Goal: Task Accomplishment & Management: Manage account settings

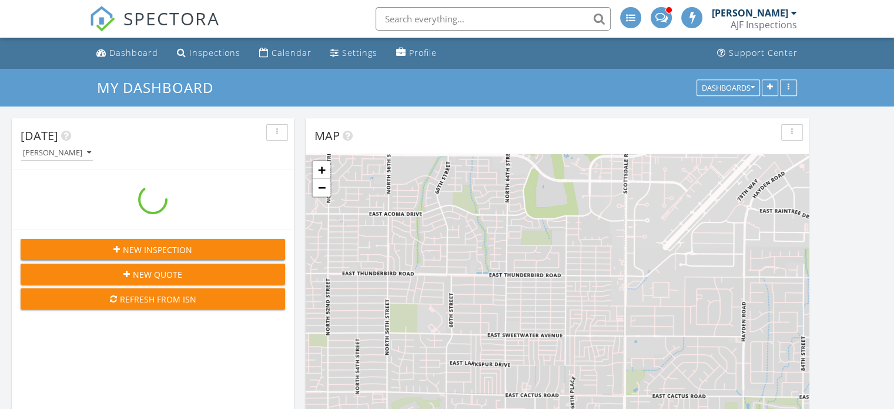
scroll to position [5, 6]
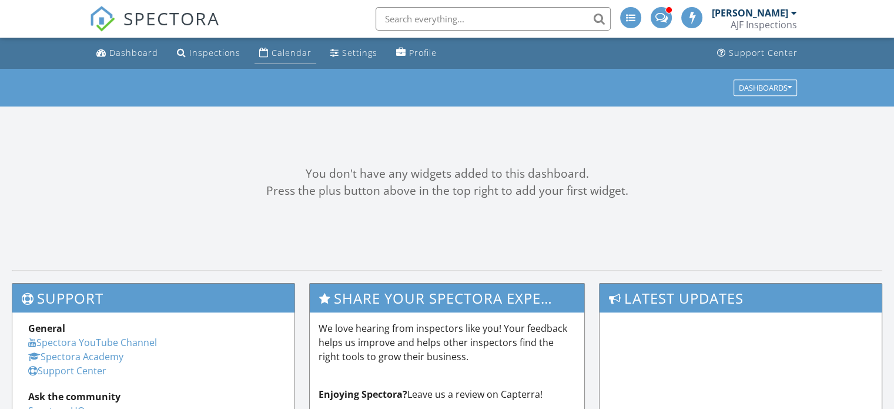
click at [277, 53] on div "Calendar" at bounding box center [292, 52] width 40 height 11
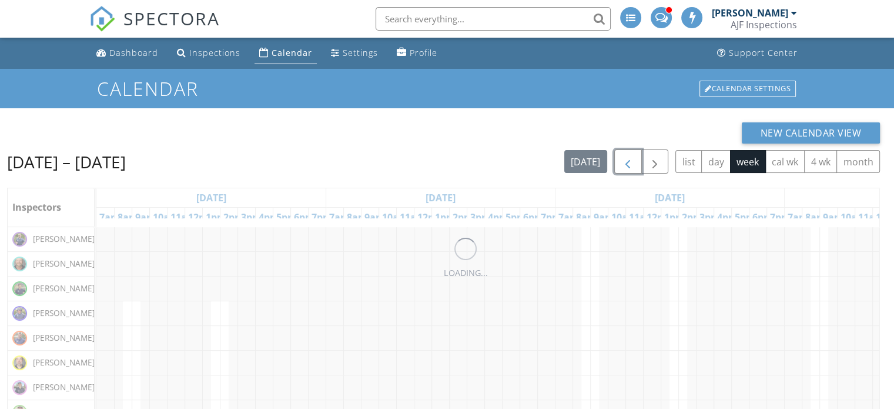
click at [627, 164] on span "button" at bounding box center [628, 162] width 14 height 14
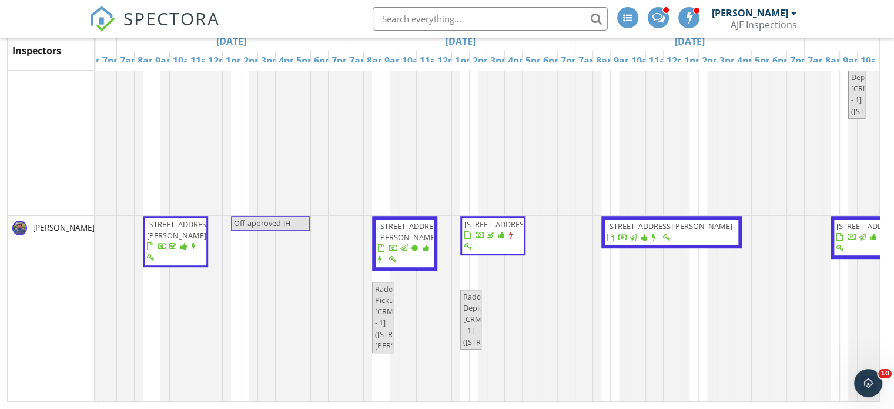
scroll to position [0, 831]
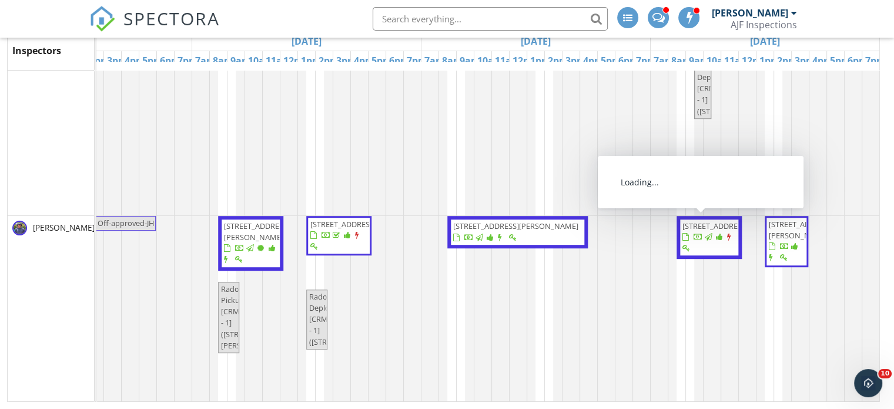
click at [778, 240] on span "6421 E Winchcomb Dr (BINSR) , Scottsdale 85254" at bounding box center [801, 230] width 66 height 22
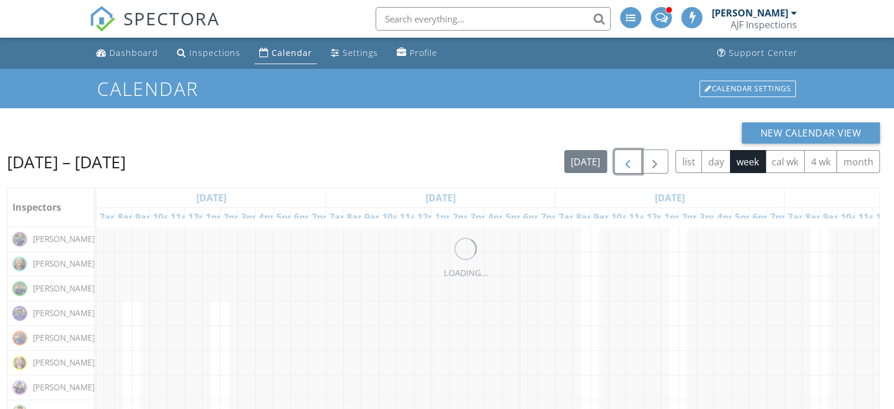
click at [625, 162] on span "button" at bounding box center [628, 162] width 14 height 14
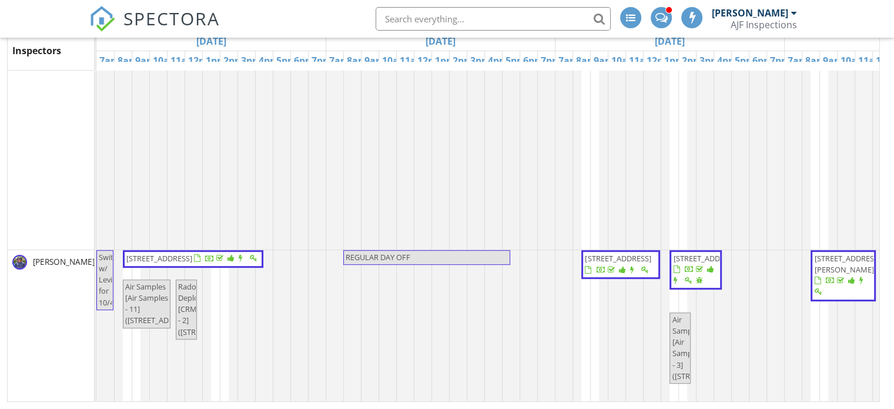
scroll to position [705, 0]
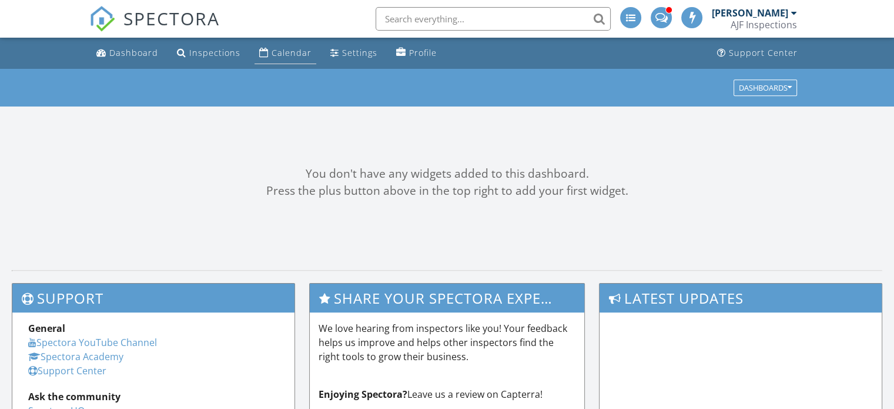
click at [286, 52] on div "Calendar" at bounding box center [292, 52] width 40 height 11
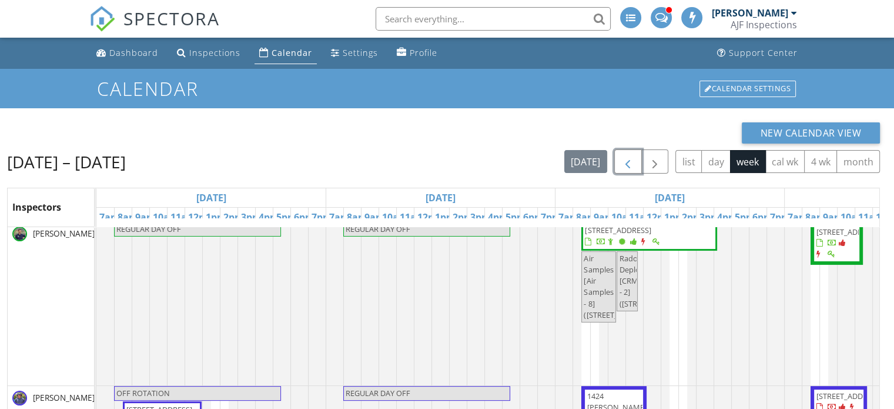
click at [632, 159] on span "button" at bounding box center [628, 162] width 14 height 14
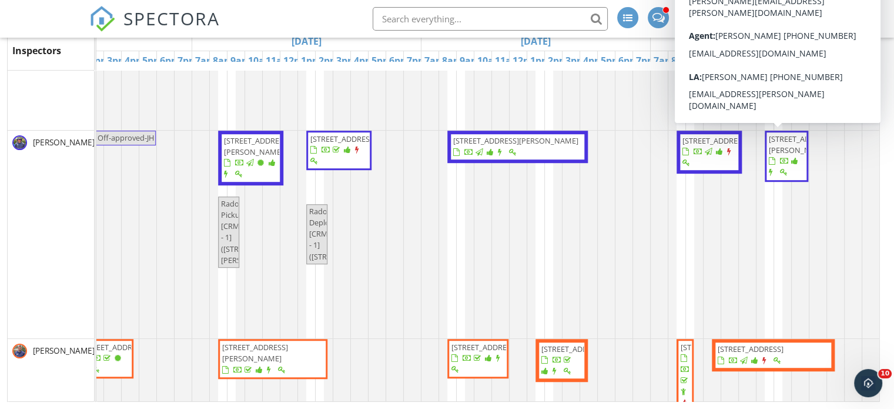
click at [776, 167] on span "6421 E Winchcomb Dr (BINSR) , Scottsdale 85254" at bounding box center [786, 155] width 39 height 45
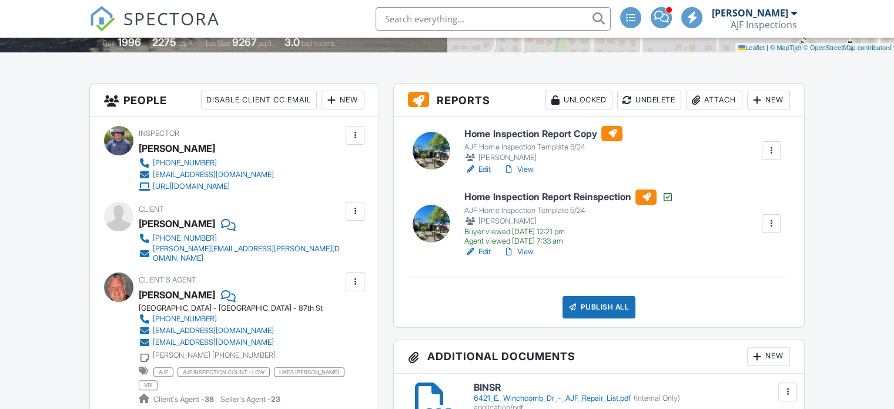
scroll to position [235, 0]
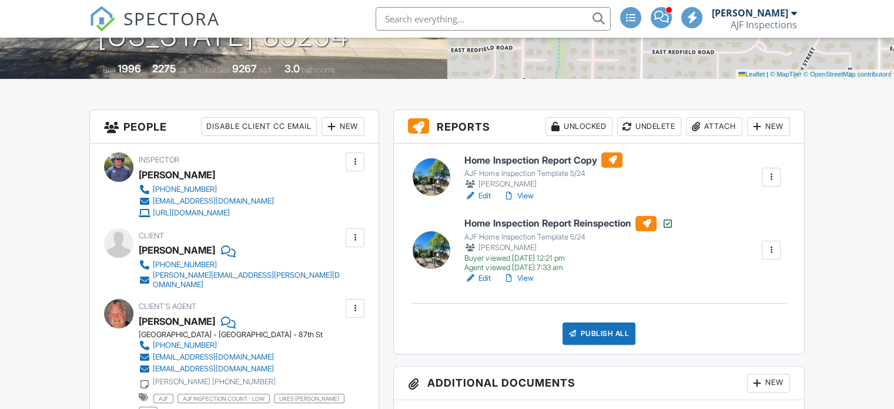
click at [531, 193] on link "View" at bounding box center [518, 196] width 31 height 12
